Goal: Information Seeking & Learning: Learn about a topic

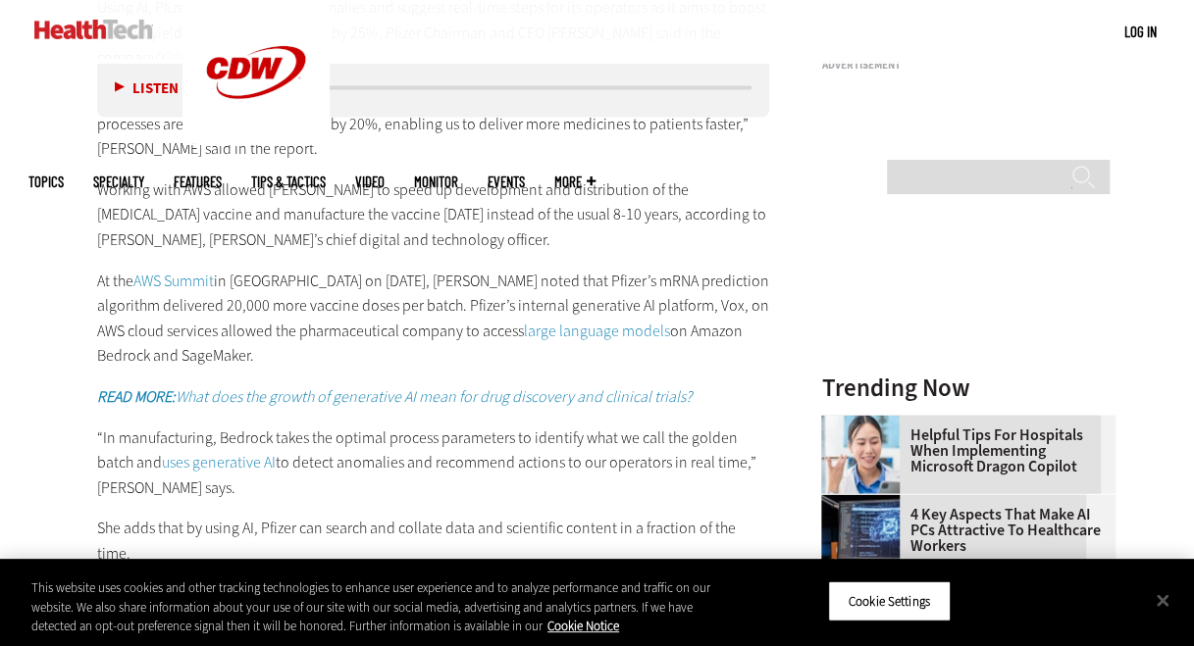
scroll to position [1889, 0]
click at [609, 114] on div "Listen Pause 08:43" at bounding box center [433, 88] width 673 height 59
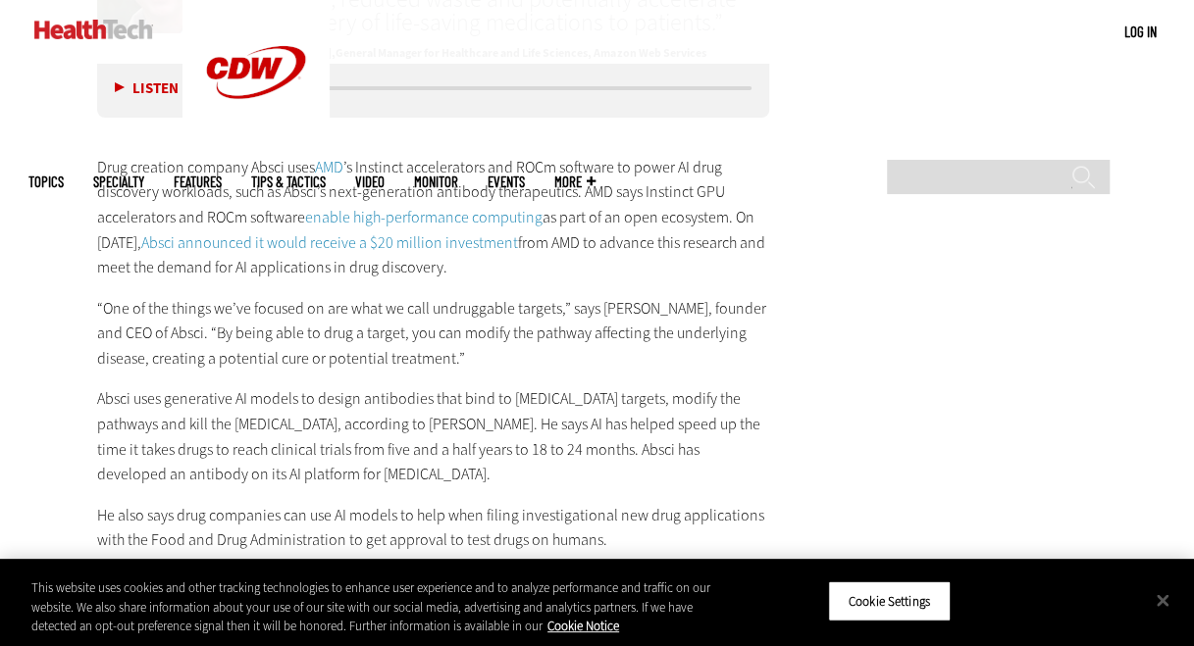
scroll to position [3398, 0]
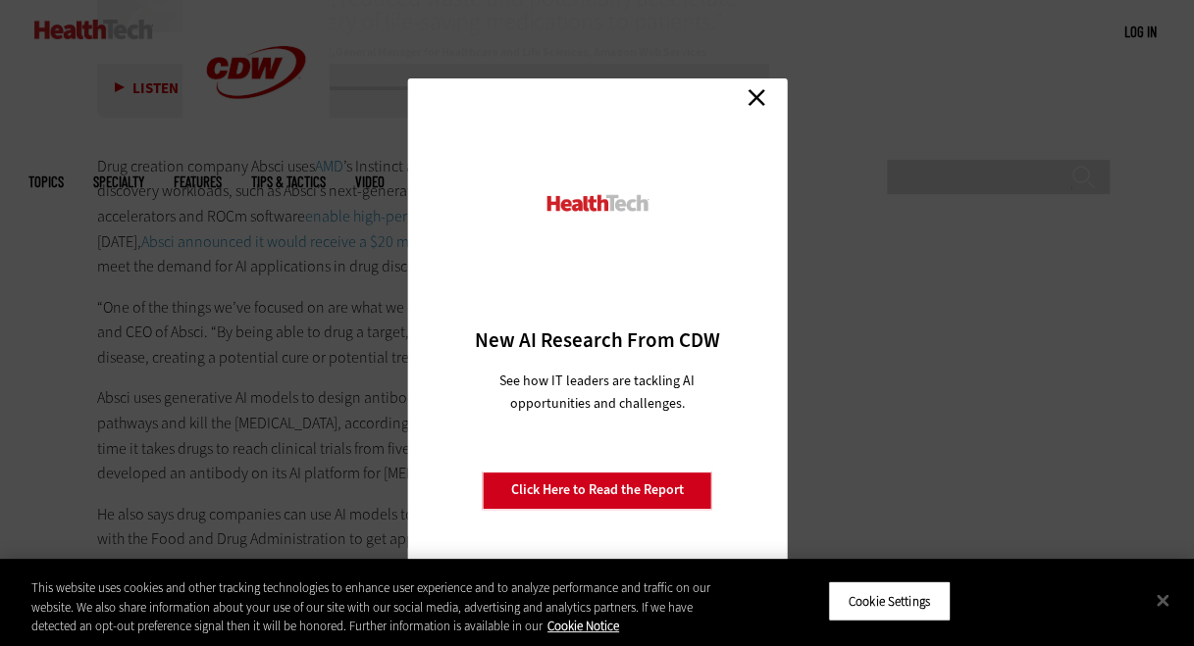
click at [775, 98] on div "Close New AI Research From CDW See how IT leaders are tackling AI opportunities…" at bounding box center [597, 323] width 380 height 490
click at [767, 100] on link "Close" at bounding box center [756, 97] width 29 height 29
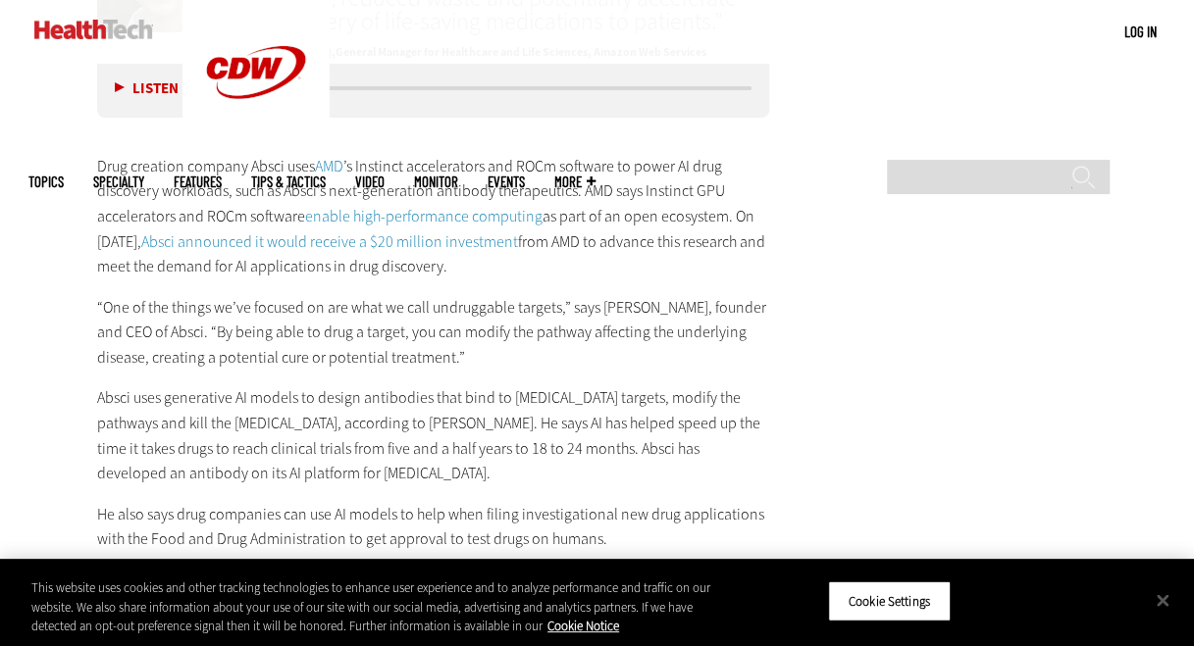
click at [713, 192] on p "Drug creation company Absci uses AMD ’s Instinct accelerators and ROCm software…" at bounding box center [433, 217] width 673 height 126
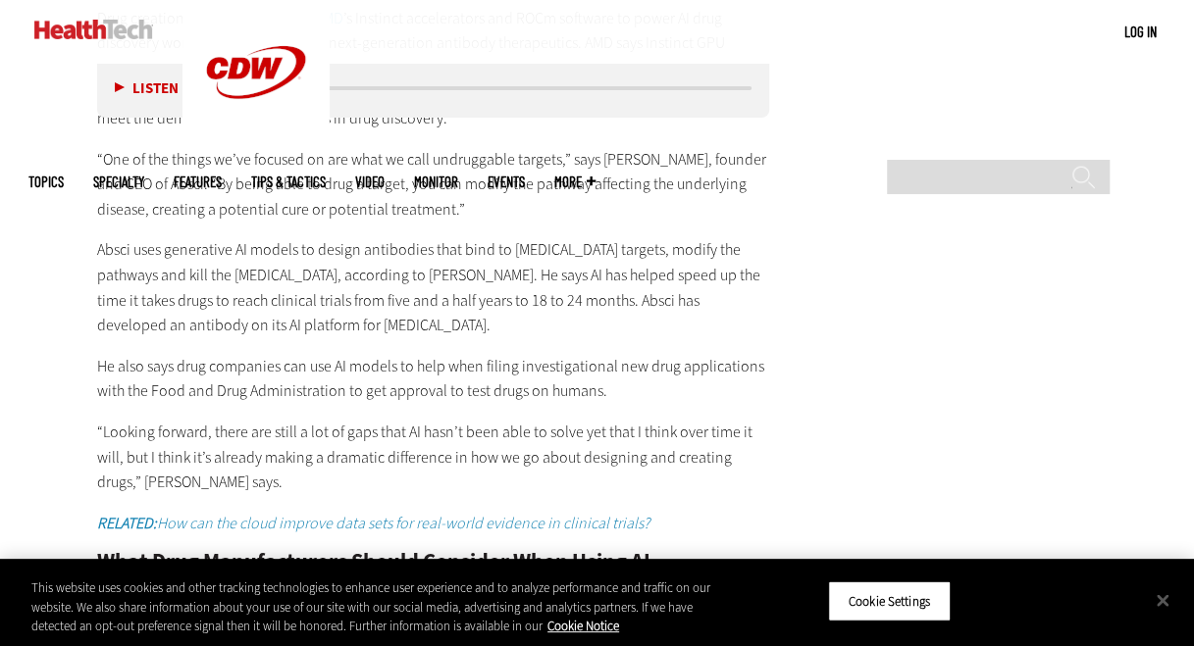
scroll to position [3551, 0]
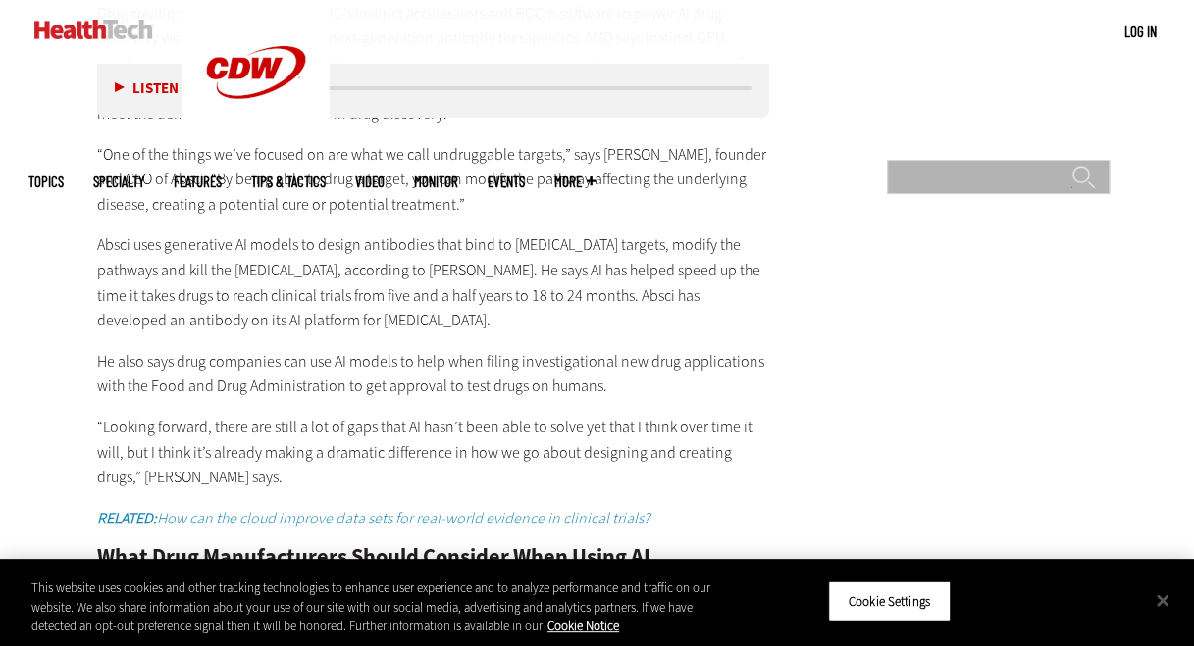
click at [1055, 160] on input "Search" at bounding box center [998, 177] width 223 height 34
type input "******"
click at [1071, 165] on input "******" at bounding box center [1083, 184] width 24 height 39
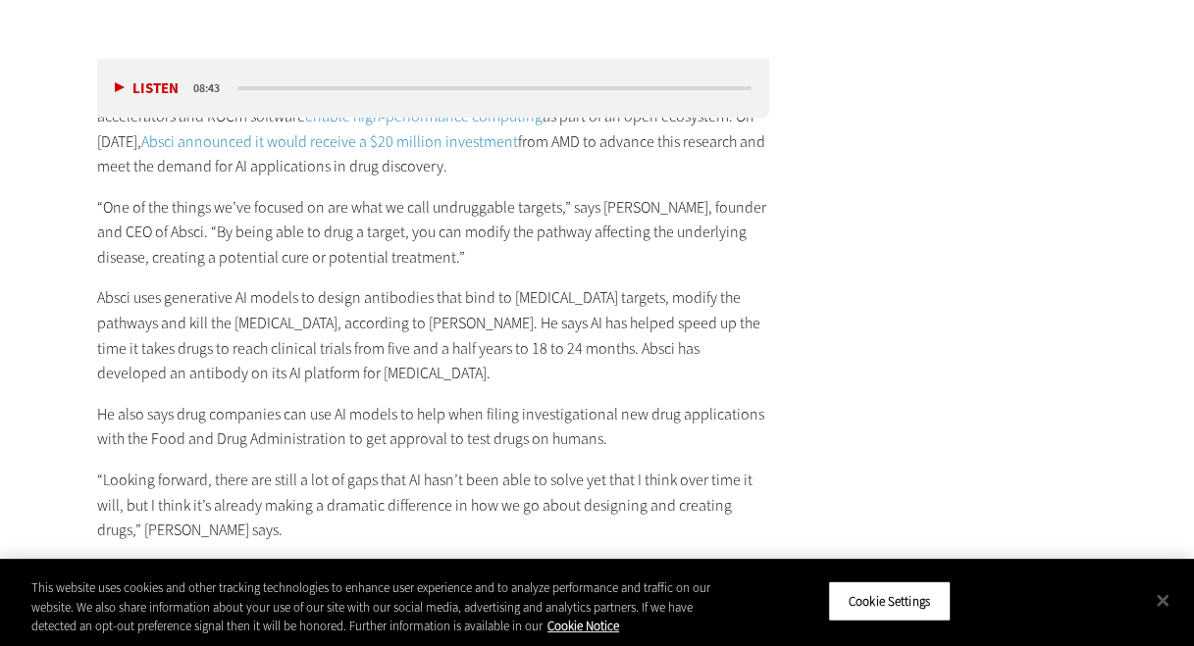
click at [277, 290] on div "Drug creation company Absci uses AMD ’s Instinct accelerators and ROCm software…" at bounding box center [433, 421] width 673 height 816
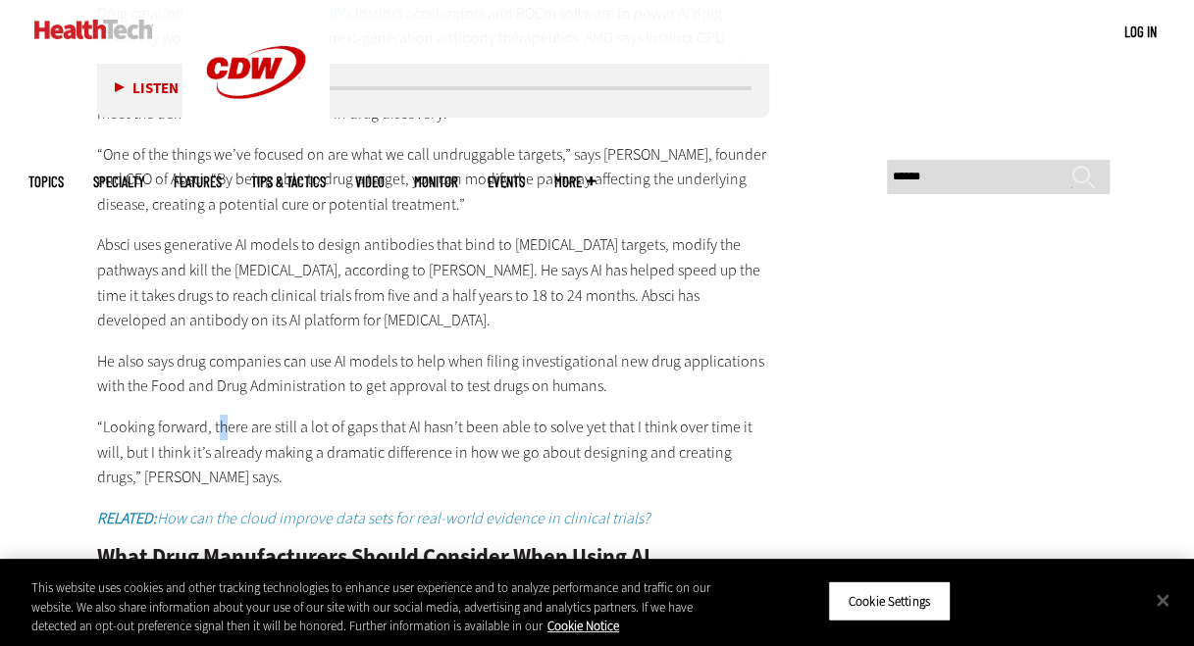
drag, startPoint x: 277, startPoint y: 290, endPoint x: 222, endPoint y: 335, distance: 70.5
click at [222, 335] on div "Drug creation company Absci uses AMD ’s Instinct accelerators and ROCm software…" at bounding box center [433, 368] width 673 height 816
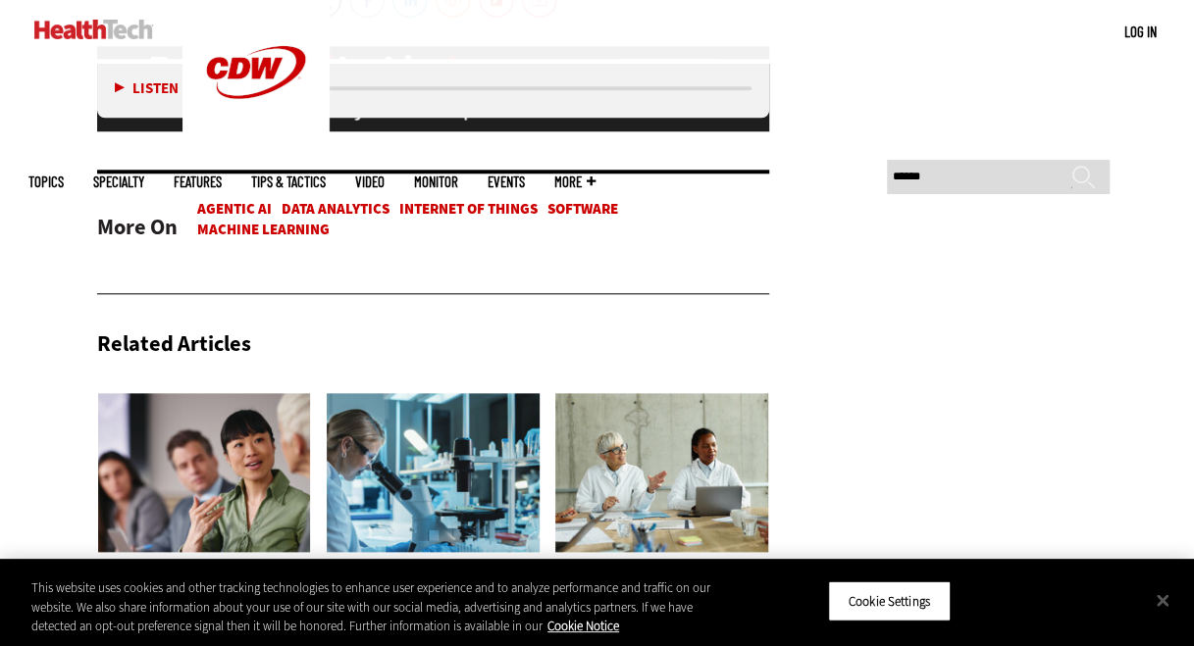
scroll to position [4482, 0]
